Goal: Transaction & Acquisition: Purchase product/service

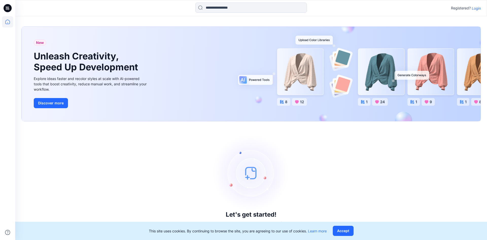
click at [478, 7] on p "Login" at bounding box center [476, 8] width 9 height 5
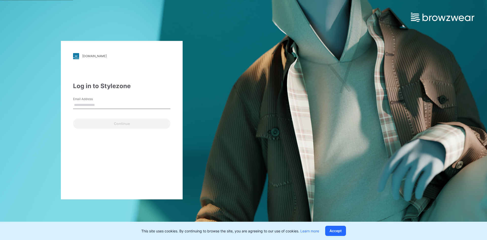
type input "**********"
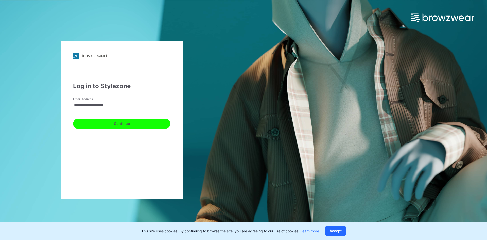
click at [97, 126] on button "Continue" at bounding box center [121, 123] width 97 height 10
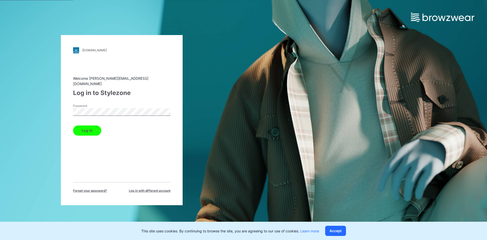
click at [84, 129] on button "Log in" at bounding box center [87, 130] width 28 height 10
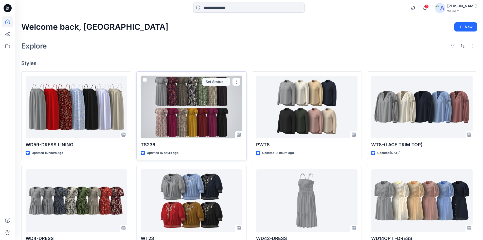
click at [186, 116] on div at bounding box center [191, 107] width 101 height 63
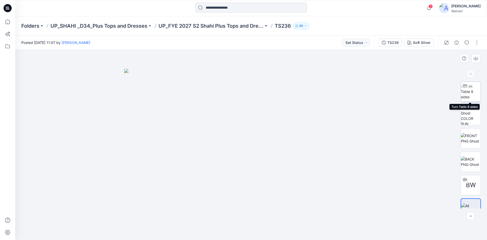
click at [472, 89] on img at bounding box center [471, 91] width 20 height 16
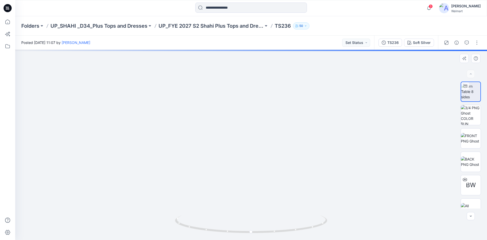
drag, startPoint x: 228, startPoint y: 180, endPoint x: 251, endPoint y: 196, distance: 27.4
click at [222, 131] on img at bounding box center [245, 0] width 675 height 480
drag, startPoint x: 253, startPoint y: 203, endPoint x: 242, endPoint y: 149, distance: 54.4
drag, startPoint x: 254, startPoint y: 166, endPoint x: 253, endPoint y: 156, distance: 9.7
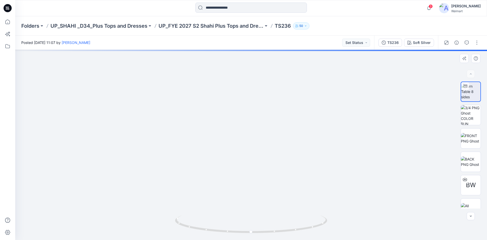
drag, startPoint x: 247, startPoint y: 196, endPoint x: 255, endPoint y: 139, distance: 57.1
drag, startPoint x: 257, startPoint y: 199, endPoint x: 248, endPoint y: 174, distance: 26.1
click at [248, 174] on img at bounding box center [251, 41] width 398 height 398
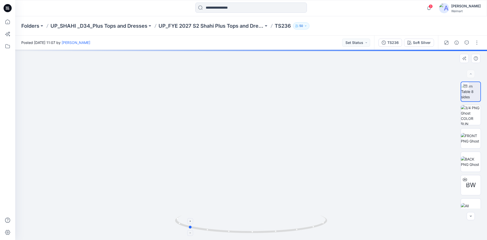
drag, startPoint x: 268, startPoint y: 233, endPoint x: 217, endPoint y: 227, distance: 51.3
click at [217, 227] on icon at bounding box center [251, 224] width 153 height 19
drag, startPoint x: 303, startPoint y: 153, endPoint x: 300, endPoint y: 193, distance: 40.4
click at [303, 214] on img at bounding box center [251, 70] width 398 height 340
drag, startPoint x: 299, startPoint y: 156, endPoint x: 301, endPoint y: 167, distance: 11.0
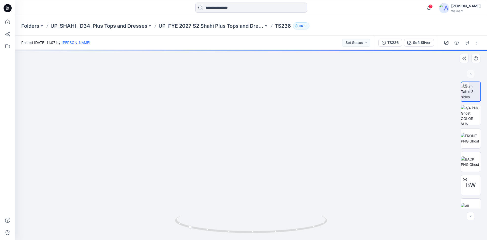
click at [301, 167] on img at bounding box center [251, 76] width 398 height 327
drag, startPoint x: 253, startPoint y: 103, endPoint x: 254, endPoint y: 140, distance: 37.3
drag, startPoint x: 245, startPoint y: 142, endPoint x: 166, endPoint y: 140, distance: 79.7
